Goal: Task Accomplishment & Management: Use online tool/utility

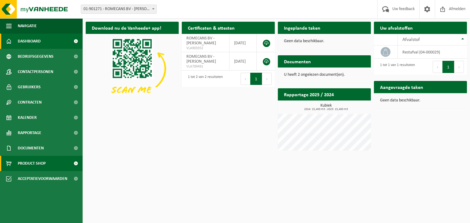
click at [49, 162] on link "Product Shop" at bounding box center [41, 163] width 83 height 15
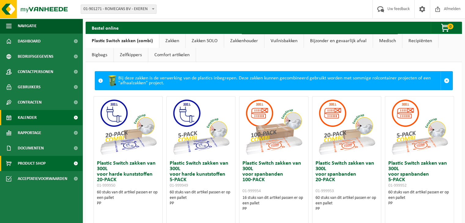
click at [61, 121] on link "Kalender" at bounding box center [41, 117] width 83 height 15
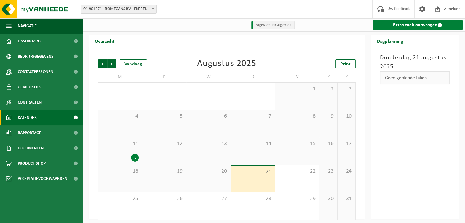
click at [408, 24] on link "Extra taak aanvragen" at bounding box center [418, 25] width 90 height 10
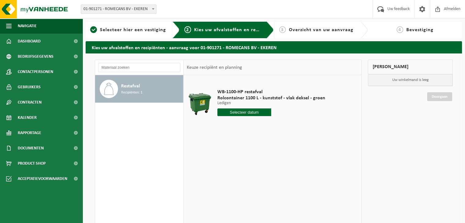
click at [235, 110] on input "text" at bounding box center [245, 113] width 54 height 8
click at [223, 176] on div "28 29 30 31 1 2 3 4 5 6 7 8 9 10 11 12 13 14 15 16 17 18 19 20 21 22 23 24 25 2…" at bounding box center [255, 166] width 75 height 49
click at [265, 166] on div "28 29 30 31 1 2 3 4 5 6 7 8 9 10 11 12 13 14 15 16 17 18 19 20 21 22 23 24 25 2…" at bounding box center [255, 166] width 75 height 49
click at [223, 174] on div "28 29 30 31 1 2 3 4 5 6 7 8 9 10 11 12 13 14 15 16 17 18 19 20 21 22 23 24 25 2…" at bounding box center [255, 166] width 75 height 49
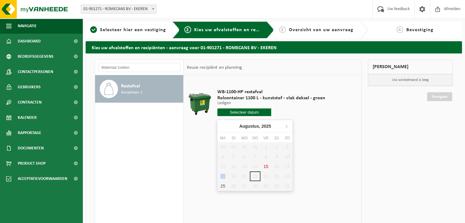
click at [223, 174] on div "28 29 30 31 1 2 3 4 5 6 7 8 9 10 11 12 13 14 15 16 17 18 19 20 21 22 23 24 25 2…" at bounding box center [255, 166] width 75 height 49
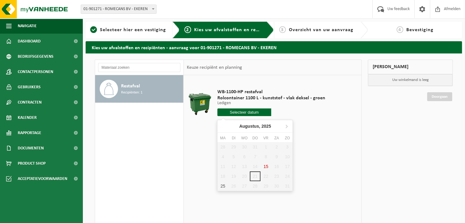
click at [222, 176] on div "28 29 30 31 1 2 3 4 5 6 7 8 9 10 11 12 13 14 15 16 17 18 19 20 21 22 23 24 25 2…" at bounding box center [255, 166] width 75 height 49
click at [235, 112] on input "text" at bounding box center [245, 113] width 54 height 8
click at [285, 125] on icon at bounding box center [287, 126] width 10 height 10
click at [222, 126] on icon at bounding box center [223, 126] width 2 height 3
click at [266, 164] on div "28 29 30 31 1 2 3 4 5 6 7 8 9 10 11 12 13 14 15 16 17 18 19 20 21 22 23 24 25 2…" at bounding box center [255, 166] width 75 height 49
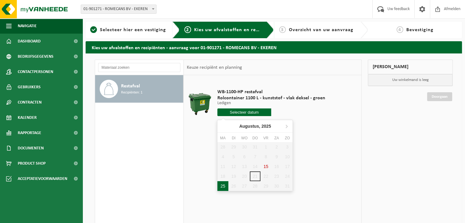
click at [226, 185] on div "25" at bounding box center [223, 186] width 11 height 10
type input "Van 2025-08-25"
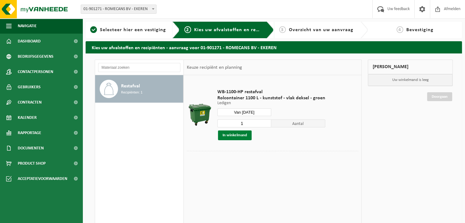
click at [227, 137] on button "In winkelmand" at bounding box center [235, 136] width 34 height 10
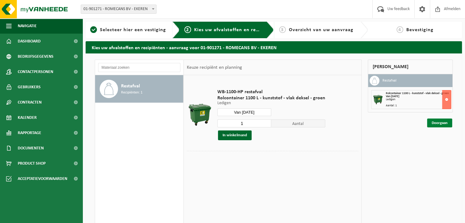
click at [438, 120] on link "Doorgaan" at bounding box center [439, 123] width 25 height 9
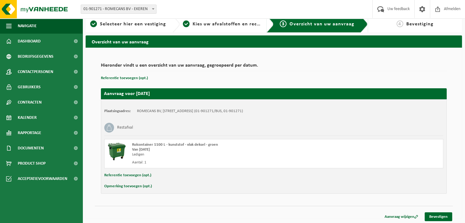
scroll to position [7, 0]
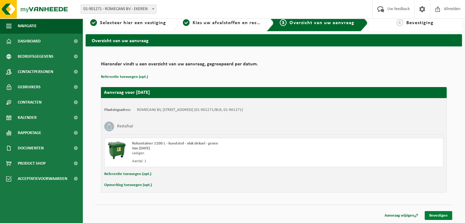
click at [438, 216] on link "Bevestigen" at bounding box center [439, 215] width 28 height 9
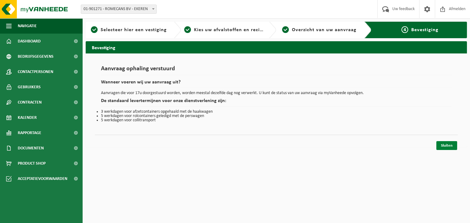
click at [449, 144] on link "Sluiten" at bounding box center [446, 145] width 21 height 9
